Goal: Use online tool/utility: Utilize a website feature to perform a specific function

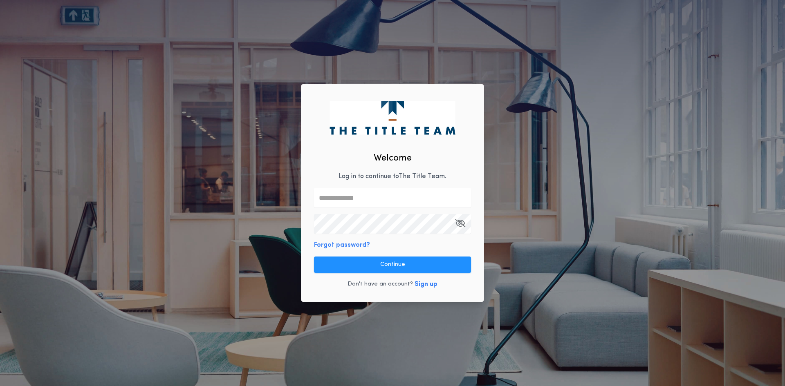
click at [355, 197] on input "text" at bounding box center [392, 198] width 157 height 20
type input "**********"
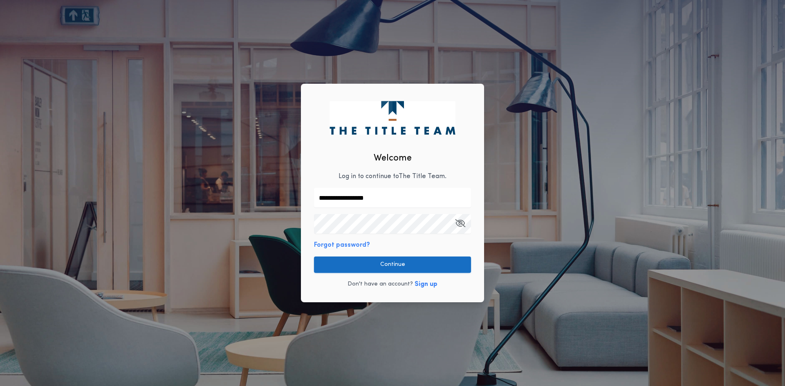
click at [395, 263] on button "Continue" at bounding box center [392, 265] width 157 height 16
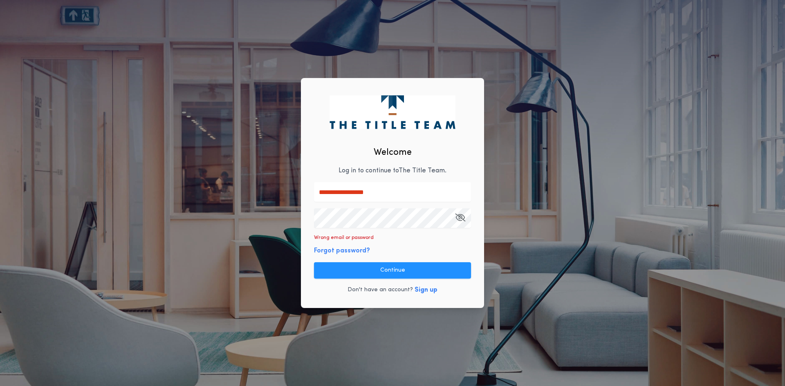
click at [207, 223] on div "**********" at bounding box center [392, 193] width 785 height 386
click at [387, 267] on button "Continue" at bounding box center [392, 270] width 157 height 16
click at [263, 222] on div "**********" at bounding box center [392, 193] width 785 height 386
click at [370, 271] on button "Continue" at bounding box center [392, 270] width 157 height 16
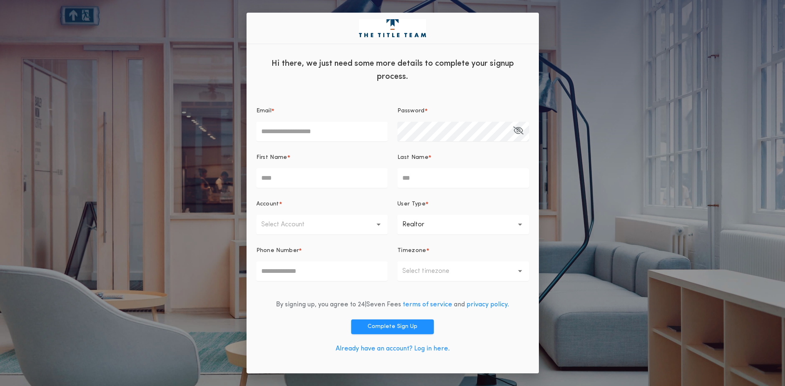
click at [276, 138] on input "Email *" at bounding box center [322, 132] width 132 height 20
type input "**********"
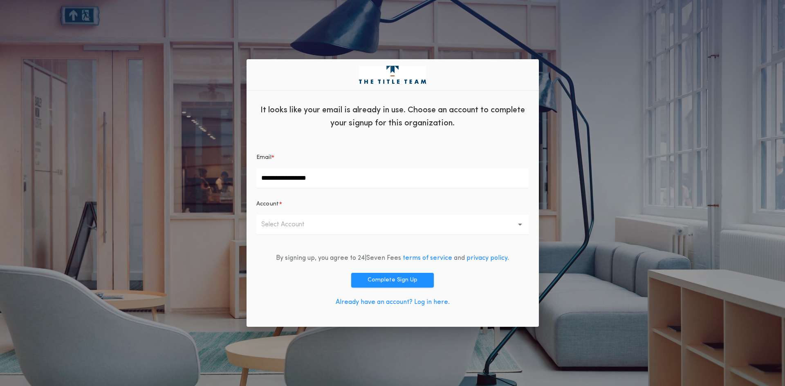
click at [294, 229] on p "Select Account" at bounding box center [289, 225] width 56 height 10
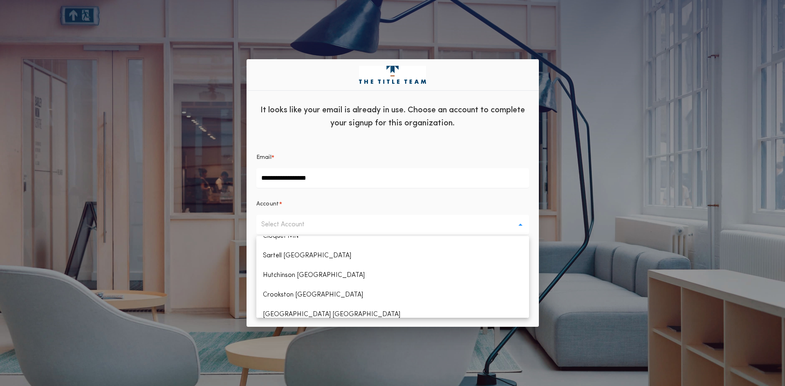
scroll to position [327, 0]
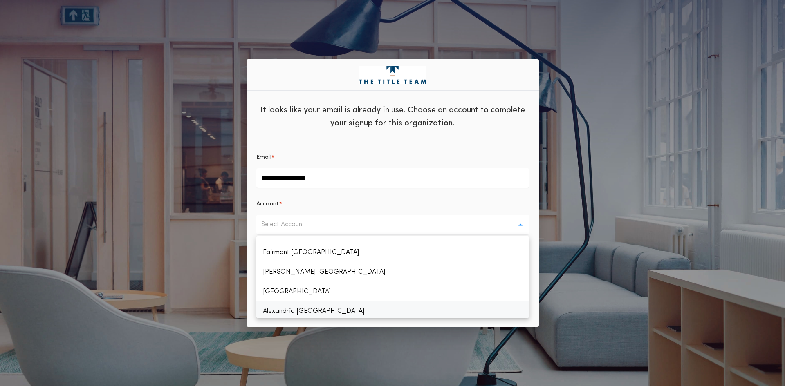
click at [308, 309] on p "Alexandria MN" at bounding box center [392, 312] width 273 height 20
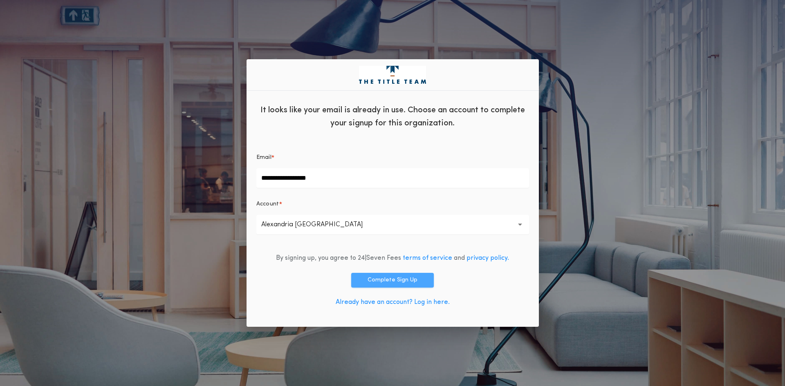
click at [399, 285] on button "Complete Sign Up" at bounding box center [392, 280] width 83 height 15
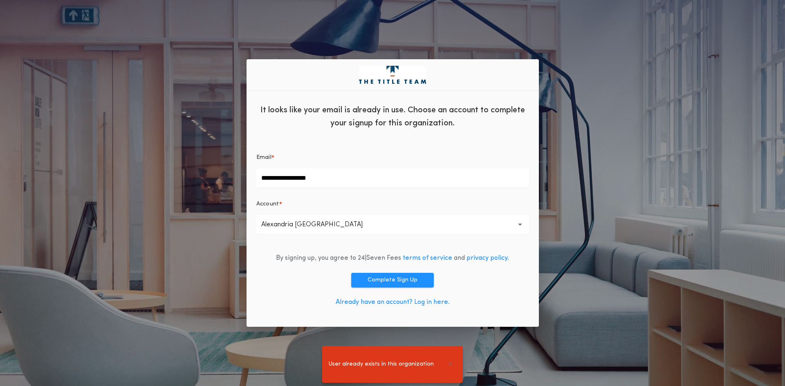
click at [401, 365] on span "User already exists in this organization" at bounding box center [381, 364] width 105 height 9
click at [175, 105] on div "**********" at bounding box center [392, 193] width 785 height 386
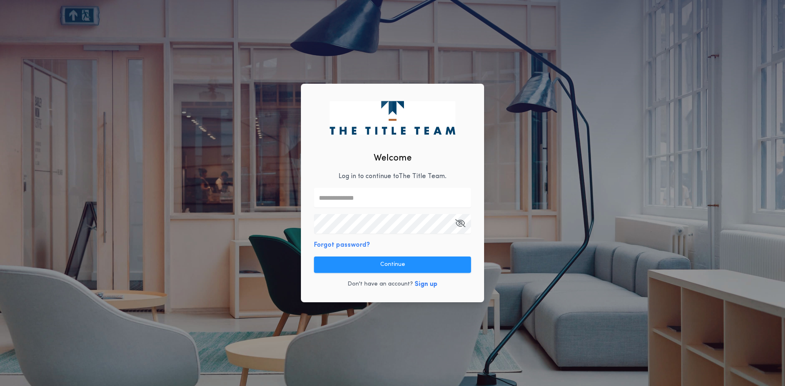
click at [354, 200] on input "text" at bounding box center [392, 198] width 157 height 20
type input "**********"
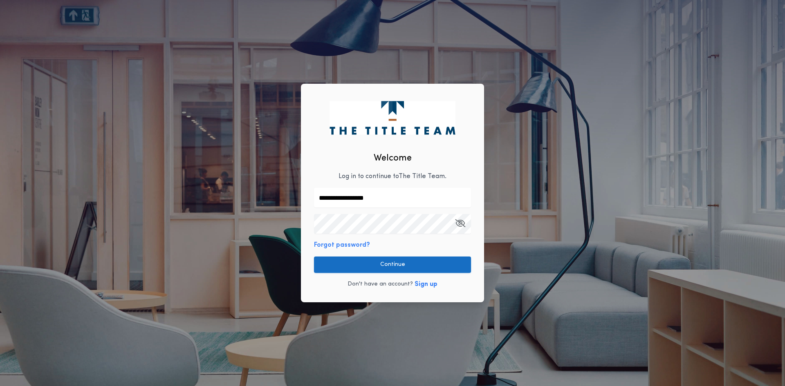
click at [397, 266] on button "Continue" at bounding box center [392, 265] width 157 height 16
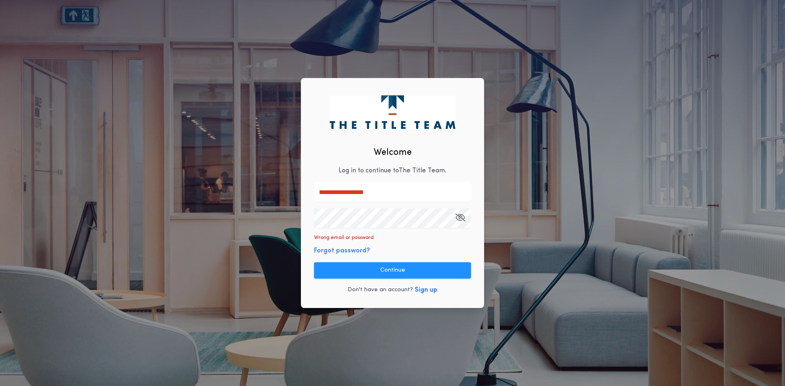
click at [350, 251] on button "Forgot password?" at bounding box center [342, 251] width 56 height 10
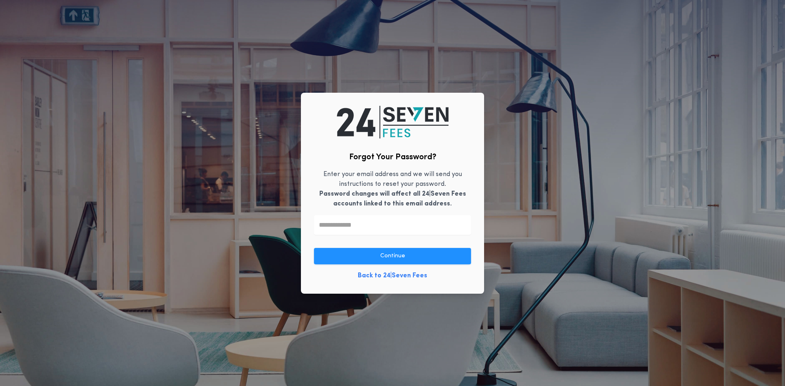
click at [362, 231] on input "text" at bounding box center [392, 225] width 157 height 20
type input "**********"
click at [383, 268] on div "**********" at bounding box center [392, 193] width 183 height 201
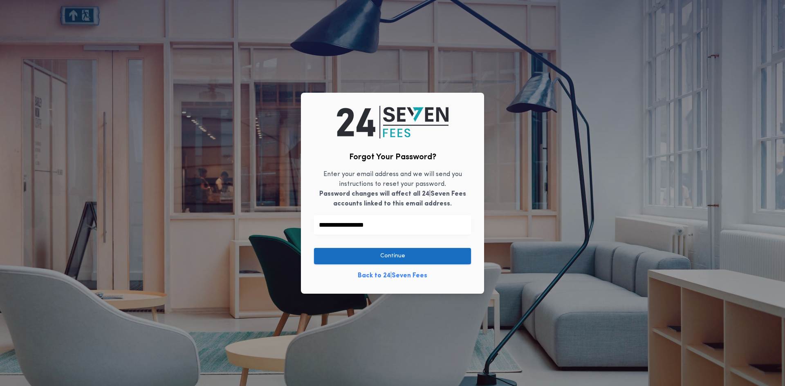
click at [380, 263] on button "Continue" at bounding box center [392, 256] width 157 height 16
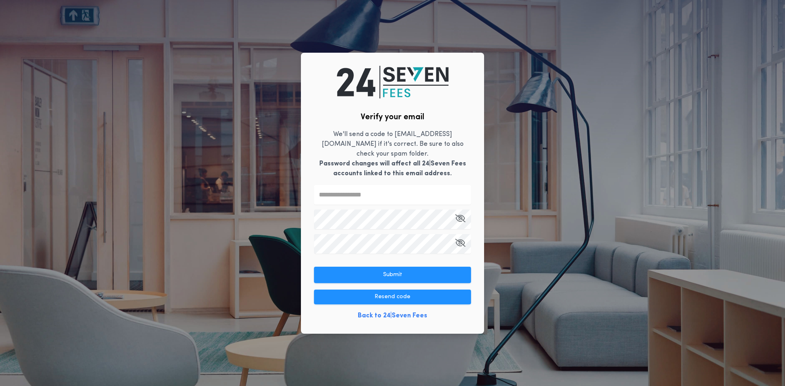
click at [352, 193] on input "text" at bounding box center [392, 195] width 157 height 20
type input "******"
click at [383, 267] on button "Submit" at bounding box center [392, 275] width 157 height 16
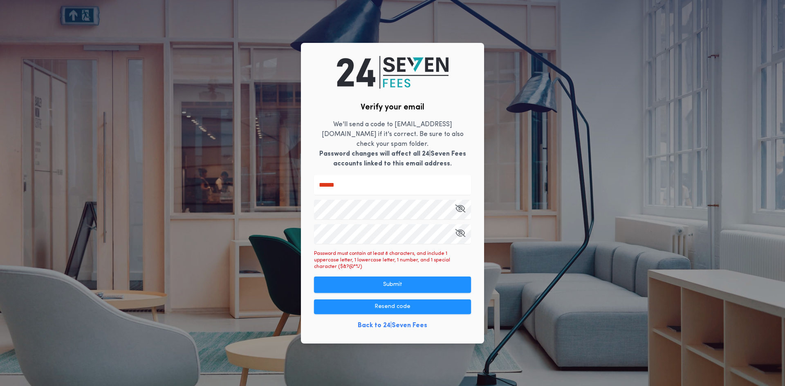
click at [462, 208] on icon "button" at bounding box center [460, 208] width 10 height 0
click at [459, 233] on icon "button" at bounding box center [460, 233] width 10 height 0
click at [453, 277] on button "Submit" at bounding box center [392, 285] width 157 height 16
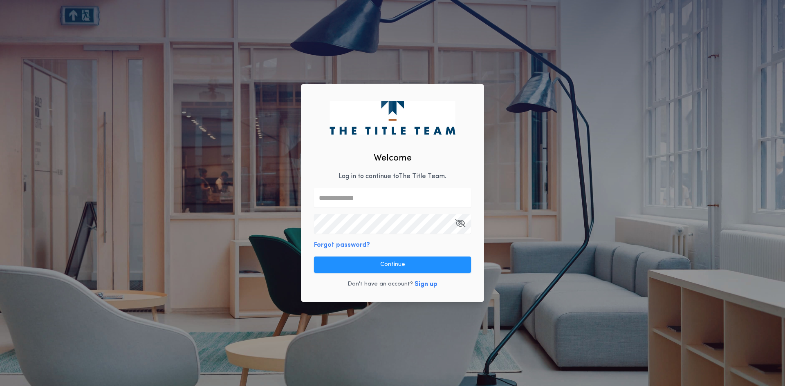
click at [387, 190] on input "text" at bounding box center [392, 198] width 157 height 20
type input "**********"
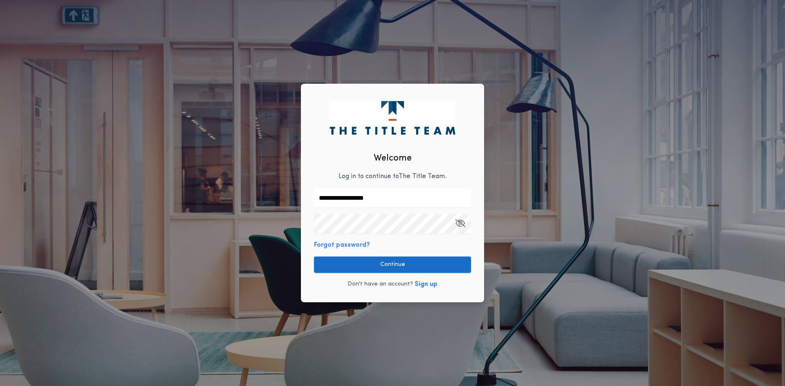
click at [402, 259] on button "Continue" at bounding box center [392, 265] width 157 height 16
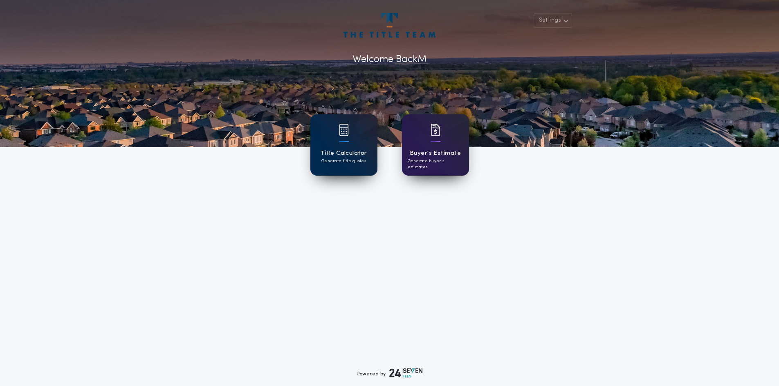
click at [360, 142] on div "Title Calculator Generate title quotes" at bounding box center [343, 144] width 67 height 61
click at [449, 139] on div "Buyer's Estimate Generate buyer's estimates" at bounding box center [435, 144] width 67 height 61
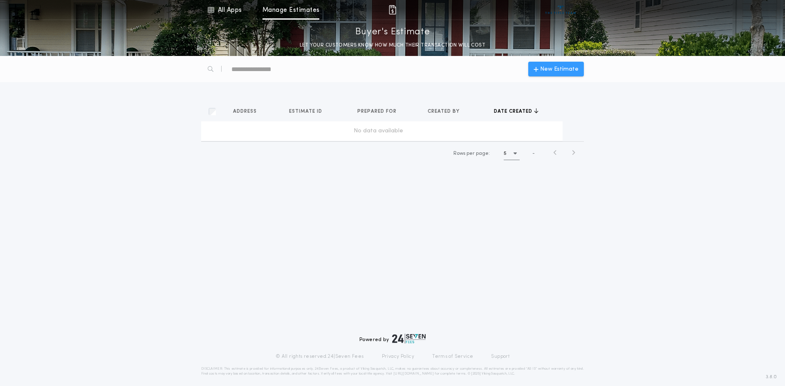
click at [569, 66] on span "New Estimate" at bounding box center [559, 69] width 38 height 9
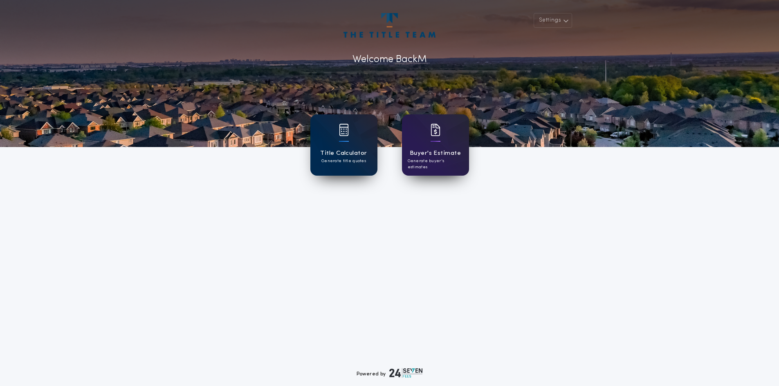
click at [346, 134] on img at bounding box center [344, 130] width 10 height 12
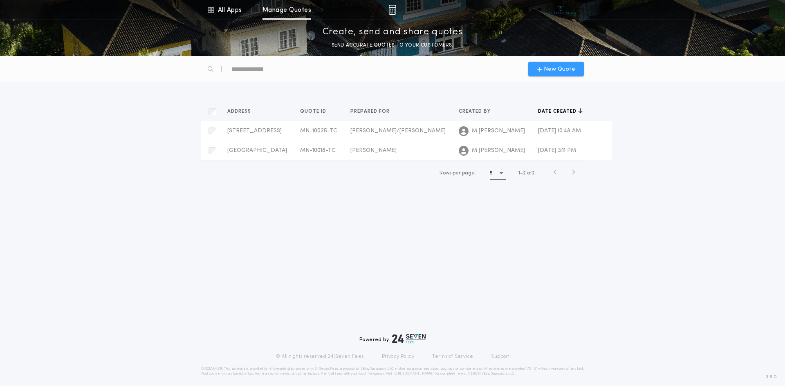
click at [562, 72] on span "New Quote" at bounding box center [559, 69] width 31 height 9
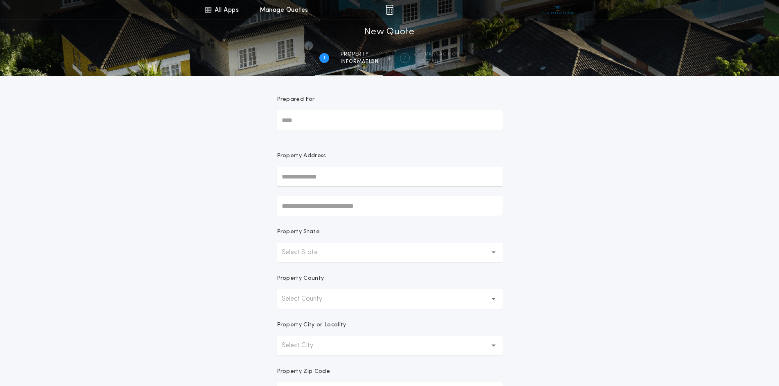
click at [314, 120] on input "Prepared For" at bounding box center [390, 120] width 226 height 20
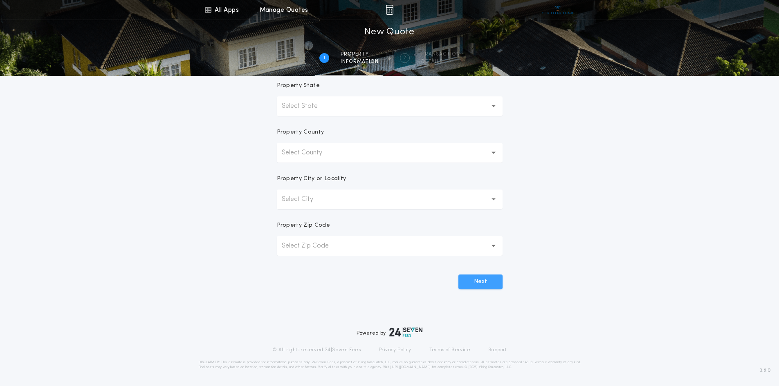
type input "*****"
click at [492, 283] on button "Next" at bounding box center [480, 282] width 44 height 15
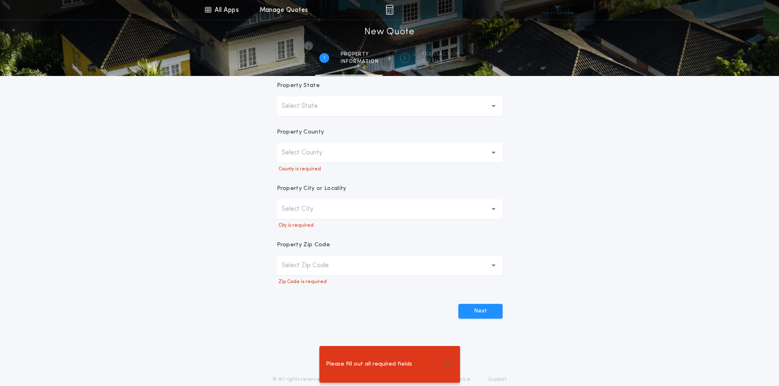
click at [340, 152] on button "Select County" at bounding box center [390, 153] width 226 height 20
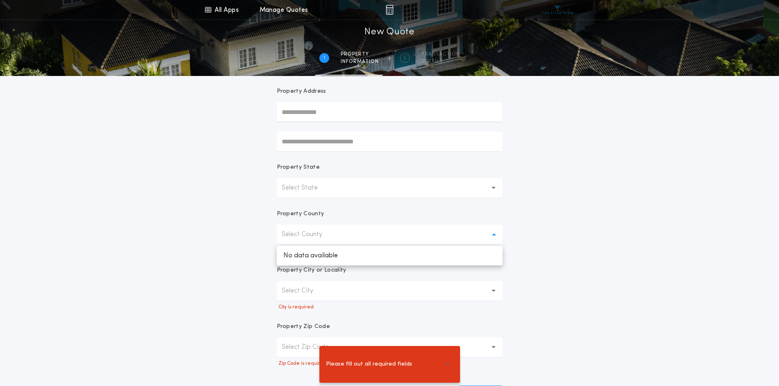
scroll to position [24, 0]
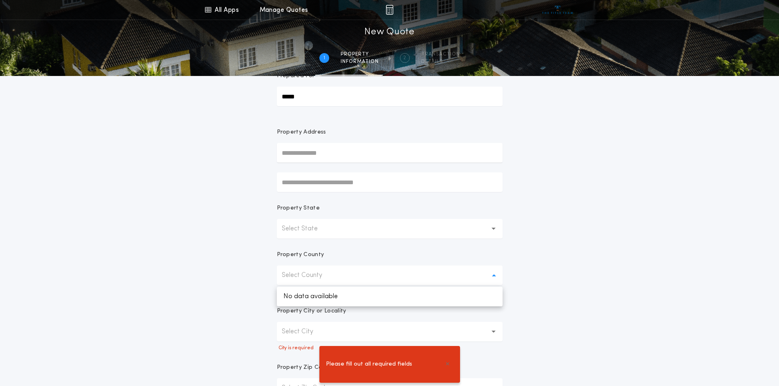
click at [331, 149] on input "text" at bounding box center [390, 153] width 226 height 20
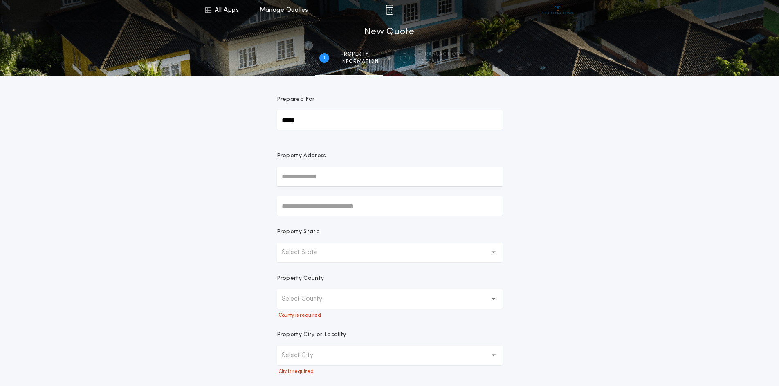
scroll to position [41, 0]
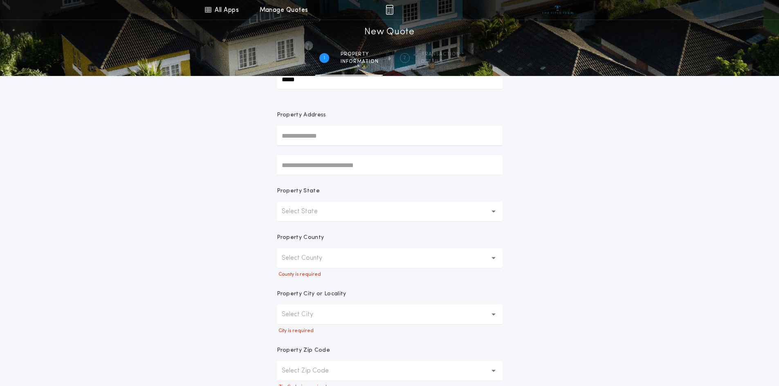
click at [494, 212] on icon "button" at bounding box center [493, 212] width 4 height 2
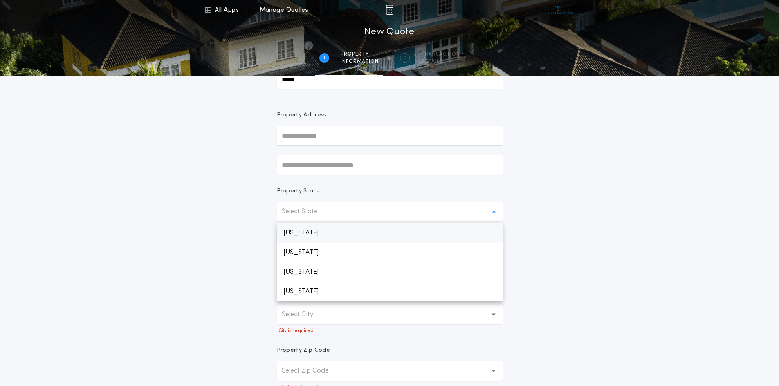
click at [343, 233] on p "Minnesota" at bounding box center [390, 233] width 226 height 20
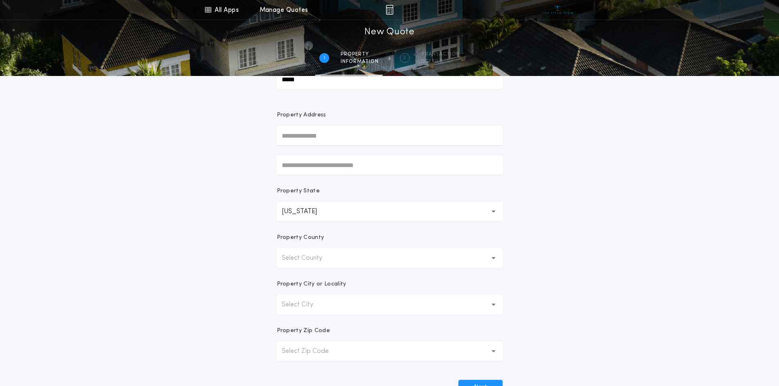
click at [357, 258] on button "Select County" at bounding box center [390, 259] width 226 height 20
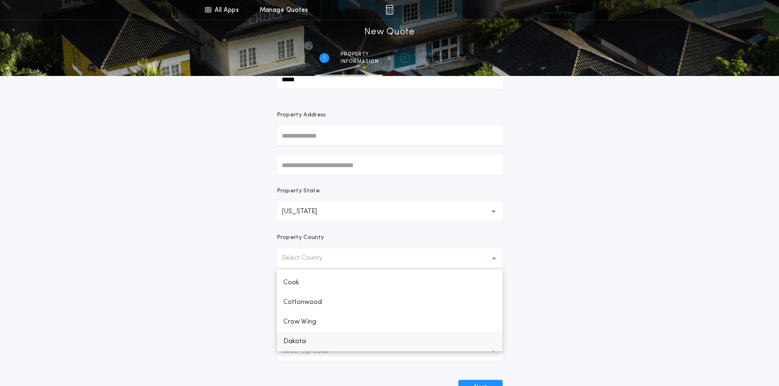
scroll to position [332, 0]
click at [320, 341] on p "Douglas" at bounding box center [390, 340] width 226 height 20
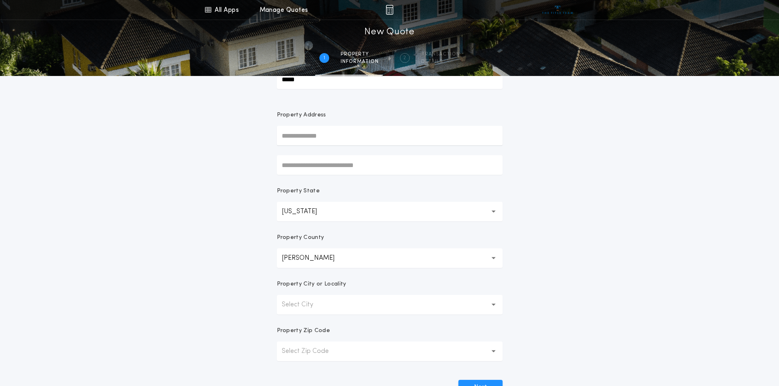
drag, startPoint x: 604, startPoint y: 203, endPoint x: 589, endPoint y: 208, distance: 15.6
click at [604, 203] on div "All Apps Title Calculator Buyer's Estimate Menu All Apps Manage Quotes 1 /2 New…" at bounding box center [389, 192] width 779 height 467
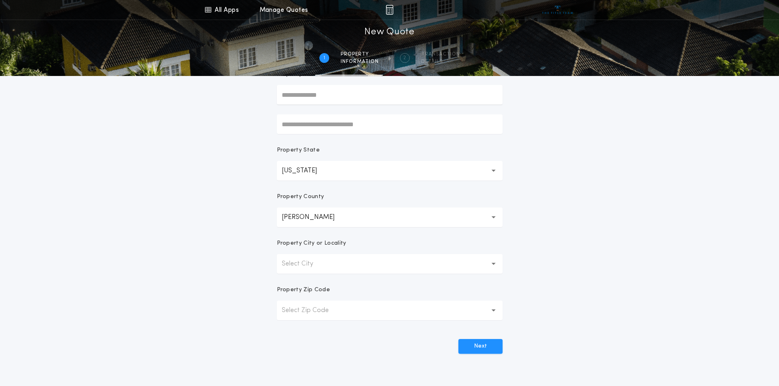
click at [297, 274] on form "Prepared For ***** Property Address Property State Minnesota ** Property County…" at bounding box center [389, 174] width 245 height 360
click at [298, 270] on button "Select City" at bounding box center [390, 264] width 226 height 20
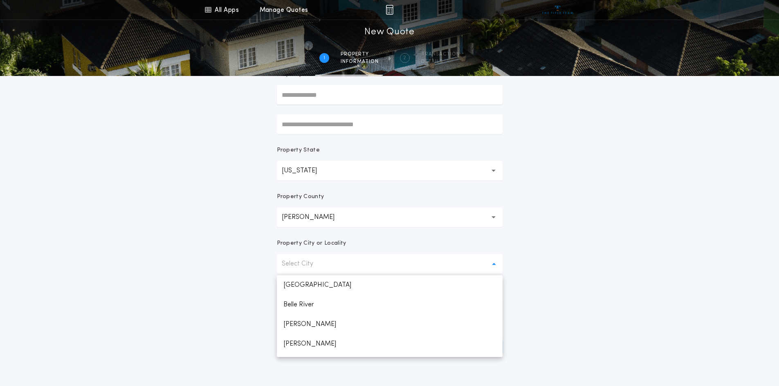
click at [312, 287] on p "Alexandria" at bounding box center [390, 286] width 226 height 20
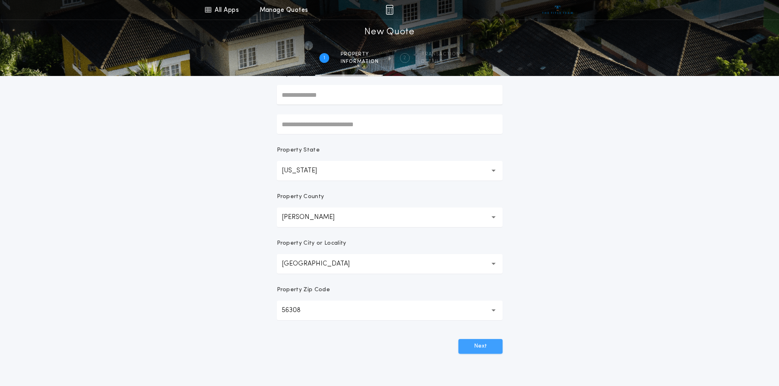
click at [488, 344] on button "Next" at bounding box center [480, 346] width 44 height 15
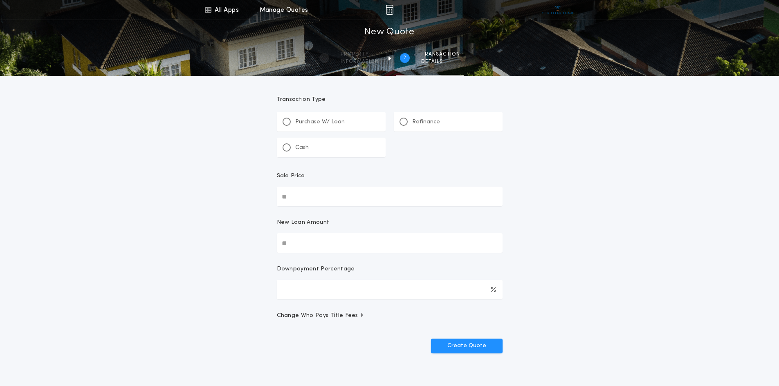
click at [441, 125] on div "Refinance" at bounding box center [448, 122] width 109 height 20
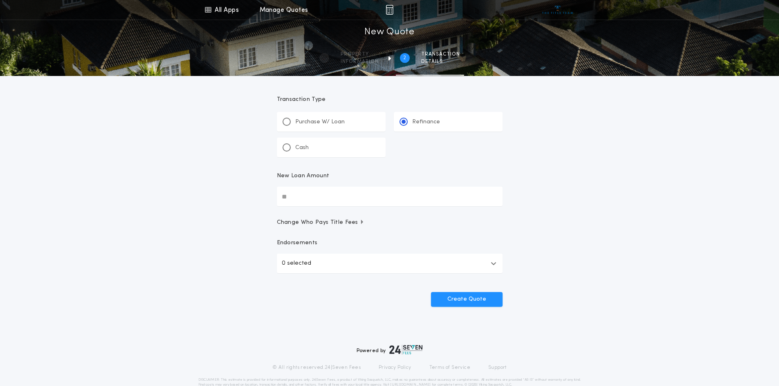
click at [350, 197] on input "New Loan Amount" at bounding box center [390, 197] width 226 height 20
type input "********"
click at [630, 178] on div "All Apps Title Calculator Buyer's Estimate Menu All Apps Manage Quotes 2 /2 New…" at bounding box center [389, 169] width 779 height 338
click at [486, 300] on button "Create Quote" at bounding box center [467, 299] width 72 height 15
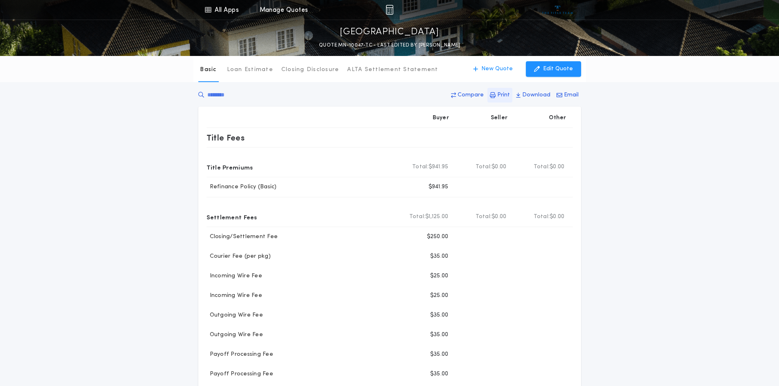
click at [508, 93] on p "Print" at bounding box center [503, 95] width 13 height 8
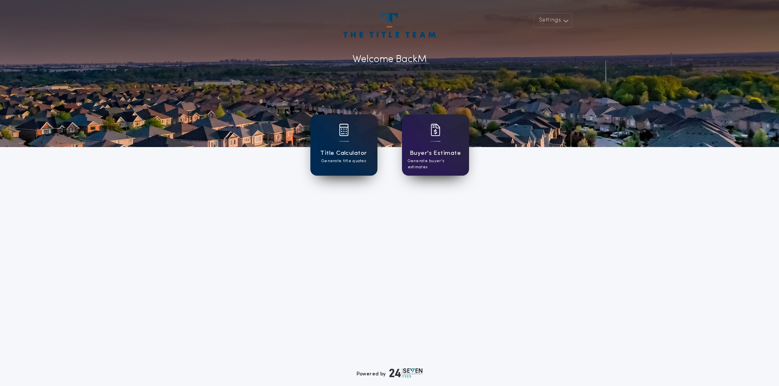
click at [354, 143] on div "Title Calculator Generate title quotes" at bounding box center [343, 144] width 67 height 61
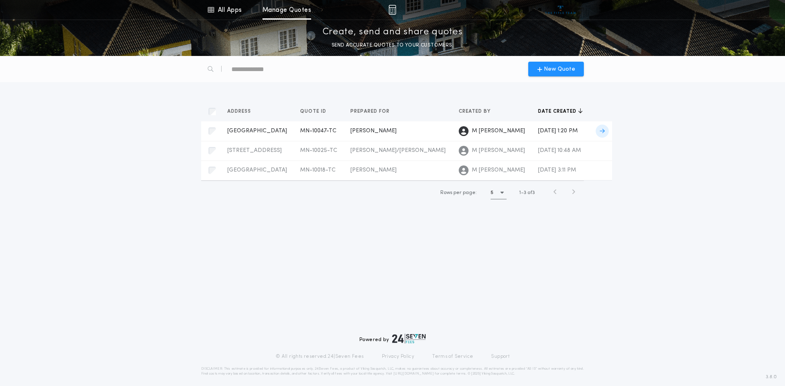
click at [323, 132] on td "MN-10047-TC" at bounding box center [319, 131] width 50 height 20
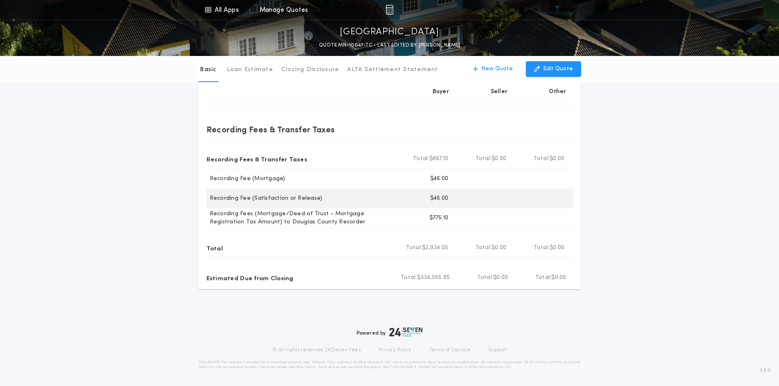
click at [356, 197] on div "Recording Fee (Satisfaction or Release)" at bounding box center [301, 199] width 191 height 8
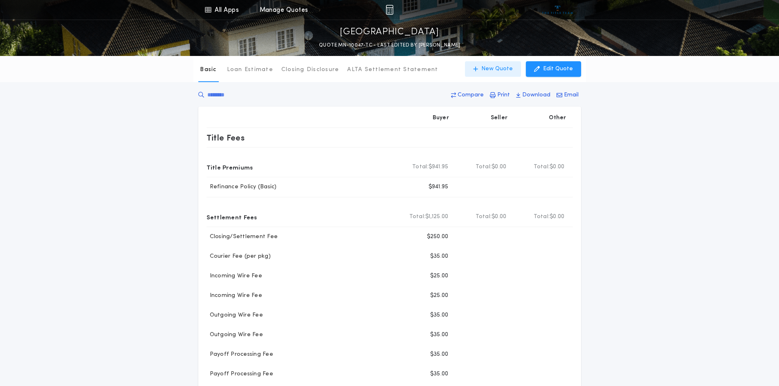
click at [499, 69] on p "New Quote" at bounding box center [496, 69] width 31 height 8
click at [549, 67] on p "Edit Quote" at bounding box center [558, 69] width 30 height 8
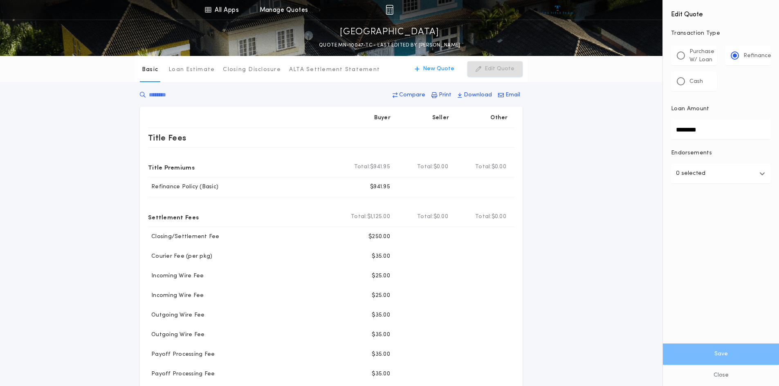
drag, startPoint x: 709, startPoint y: 129, endPoint x: 659, endPoint y: 131, distance: 50.7
click at [659, 131] on div "All Apps Title Calculator Buyer's Estimate Menu All Apps Manage Quotes [GEOGRAP…" at bounding box center [389, 370] width 779 height 740
type input "********"
click at [734, 349] on button "Save" at bounding box center [721, 354] width 116 height 21
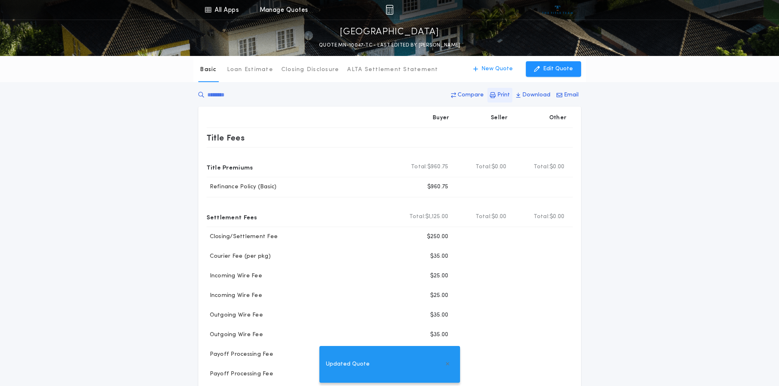
click at [499, 101] on button "Print" at bounding box center [499, 95] width 25 height 15
